Goal: Complete application form

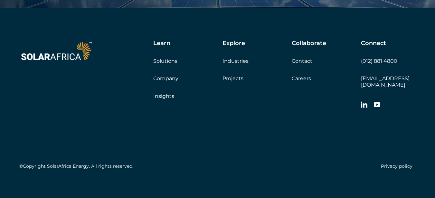
click at [302, 60] on link "Contact" at bounding box center [302, 61] width 21 height 6
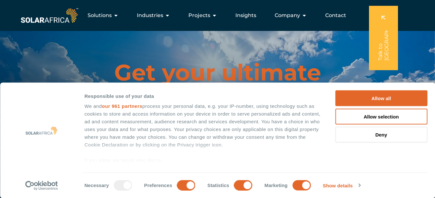
scroll to position [1943, 0]
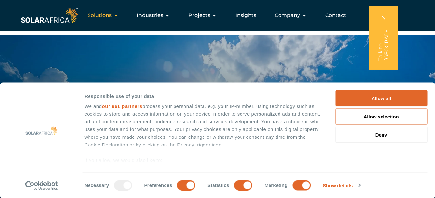
click at [118, 14] on icon "Menu" at bounding box center [115, 15] width 5 height 5
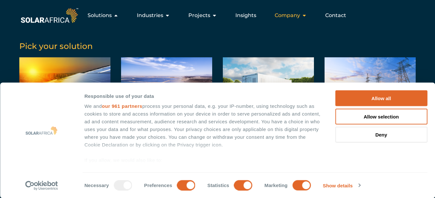
click at [305, 14] on icon "Menu" at bounding box center [304, 15] width 5 height 5
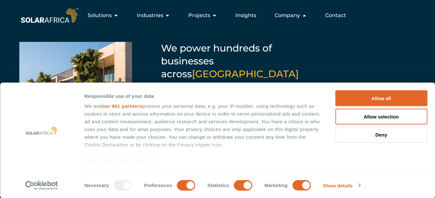
scroll to position [1878, 0]
click at [205, 16] on span "Projects" at bounding box center [199, 16] width 22 height 8
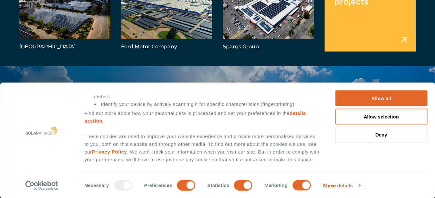
scroll to position [2039, 0]
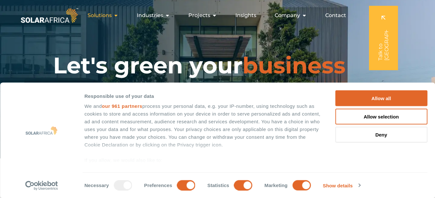
click at [114, 14] on div "Solutions Close Solutions Open Solutions" at bounding box center [102, 15] width 41 height 13
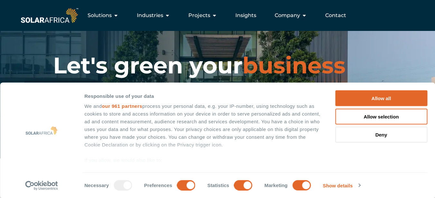
click at [117, 14] on icon "Menu" at bounding box center [115, 15] width 5 height 5
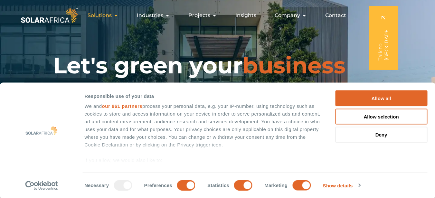
click at [118, 15] on icon "Menu" at bounding box center [115, 15] width 5 height 5
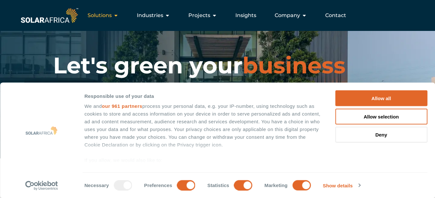
click at [118, 15] on icon "Menu" at bounding box center [115, 15] width 5 height 5
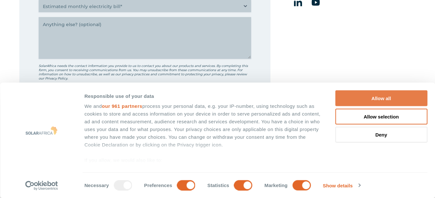
click at [389, 98] on button "Allow all" at bounding box center [381, 98] width 92 height 16
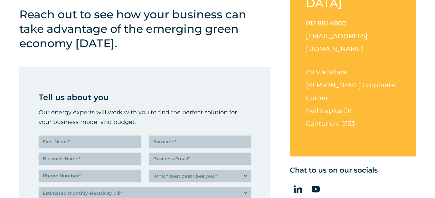
scroll to position [258, 0]
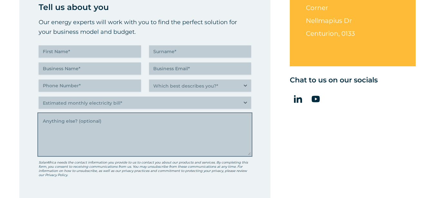
click at [112, 144] on textarea "Anything else" at bounding box center [145, 135] width 213 height 42
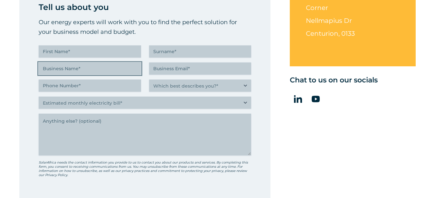
click at [108, 68] on input "Business Name (Required)" at bounding box center [90, 68] width 102 height 12
click at [102, 96] on div "Tell us about you Our energy experts will work with you to find the perfect sol…" at bounding box center [145, 106] width 213 height 210
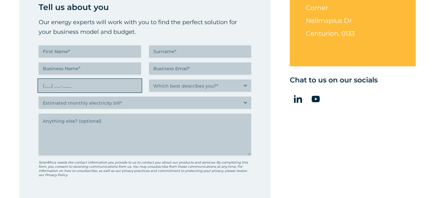
click at [105, 86] on input "(___) ___-____" at bounding box center [90, 86] width 102 height 12
type input "(096) 755-3010"
type input "MANYATI"
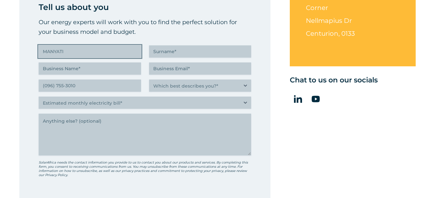
type input "LUBINGA"
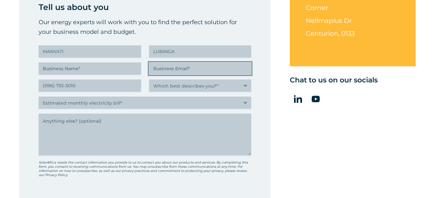
type input "Manyati.Lubinga@micil.co.zm"
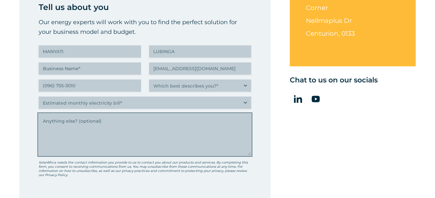
click at [119, 137] on textarea "Anything else" at bounding box center [145, 135] width 213 height 42
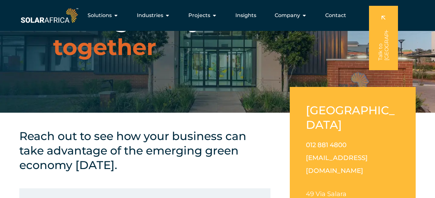
scroll to position [0, 0]
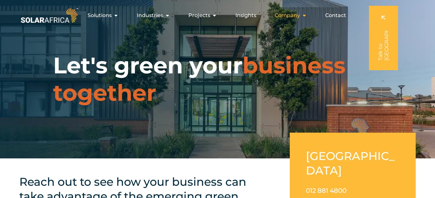
click at [305, 17] on icon "Menu" at bounding box center [304, 15] width 5 height 5
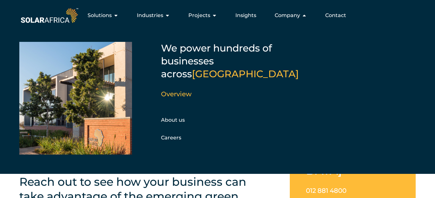
click at [334, 14] on span "Contact" at bounding box center [335, 16] width 21 height 8
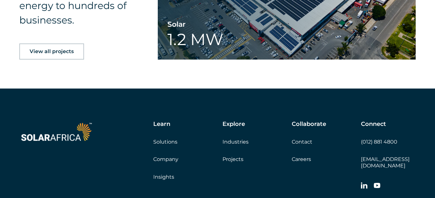
scroll to position [1079, 0]
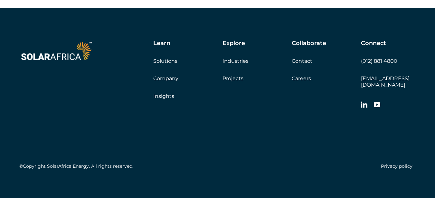
click at [301, 78] on link "Careers" at bounding box center [301, 78] width 19 height 6
